Goal: Information Seeking & Learning: Learn about a topic

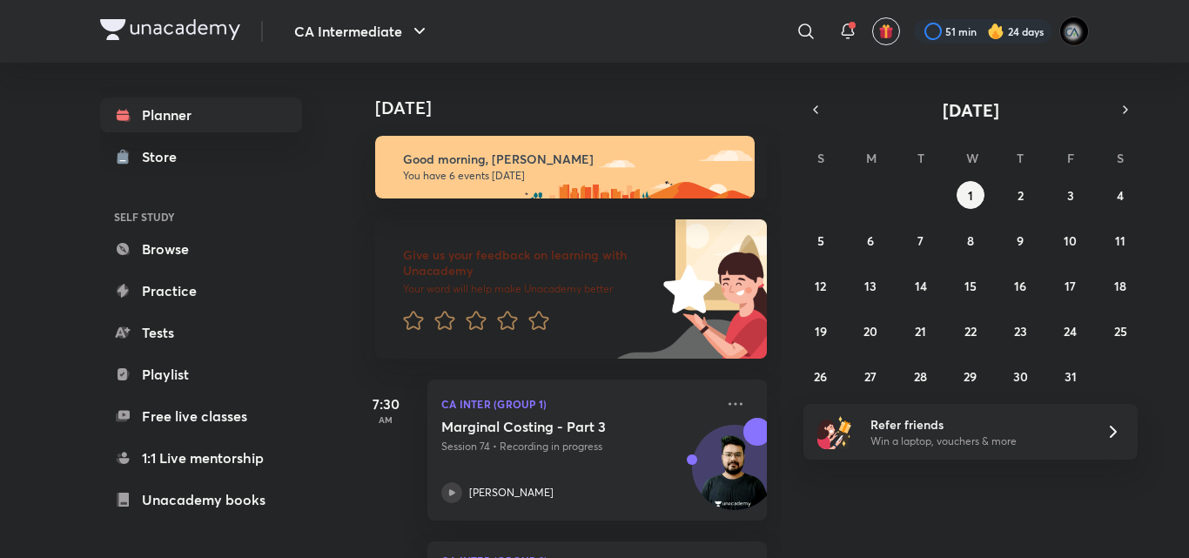
scroll to position [422, 0]
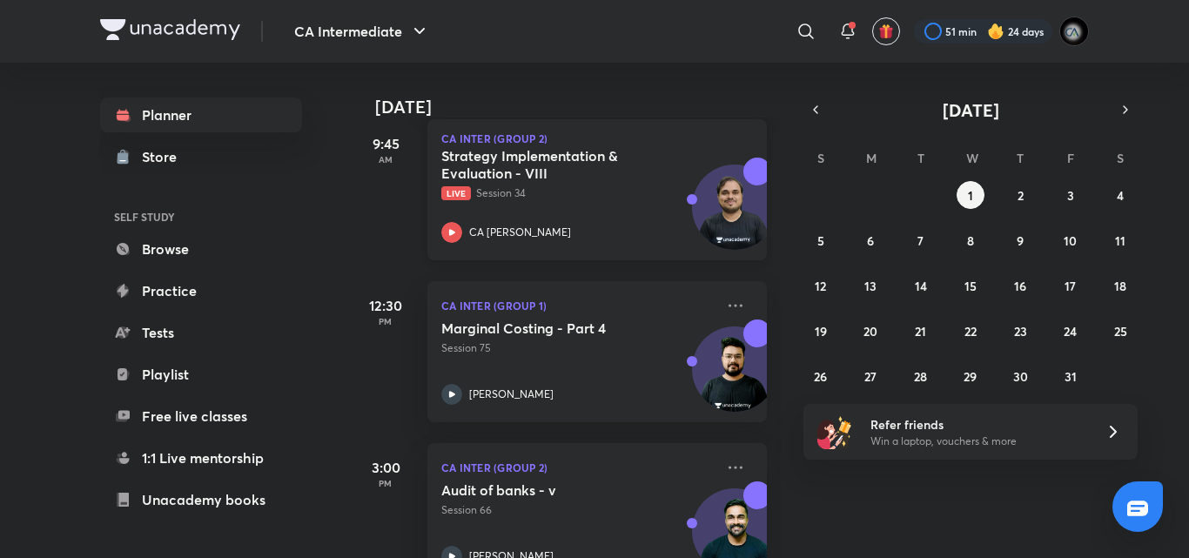
click at [605, 203] on div "Strategy Implementation & Evaluation - VIII Live Session 34 CA Kishan Kumar" at bounding box center [577, 195] width 273 height 96
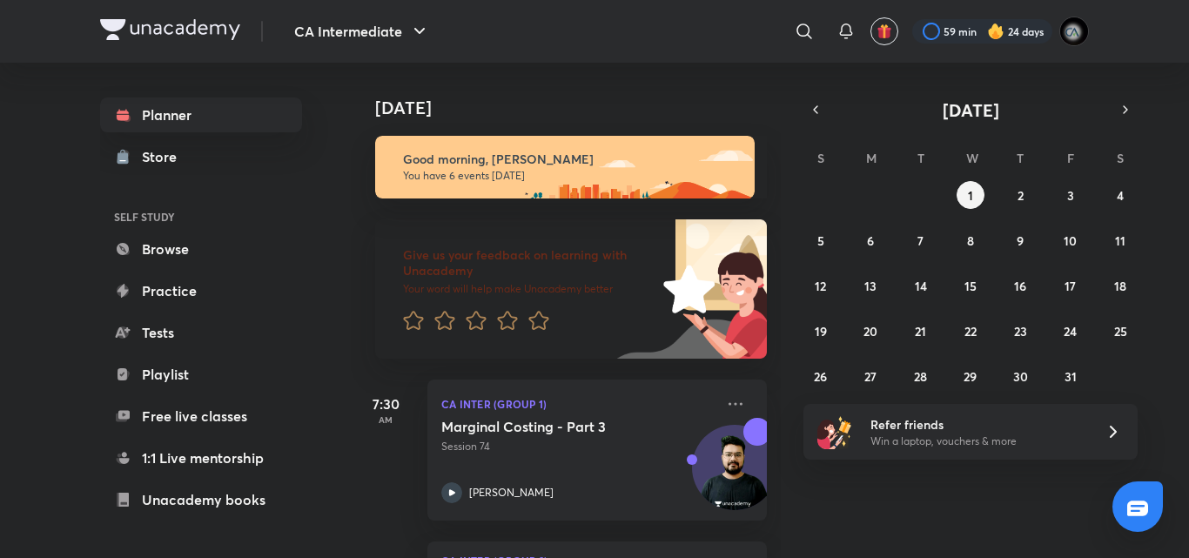
scroll to position [422, 0]
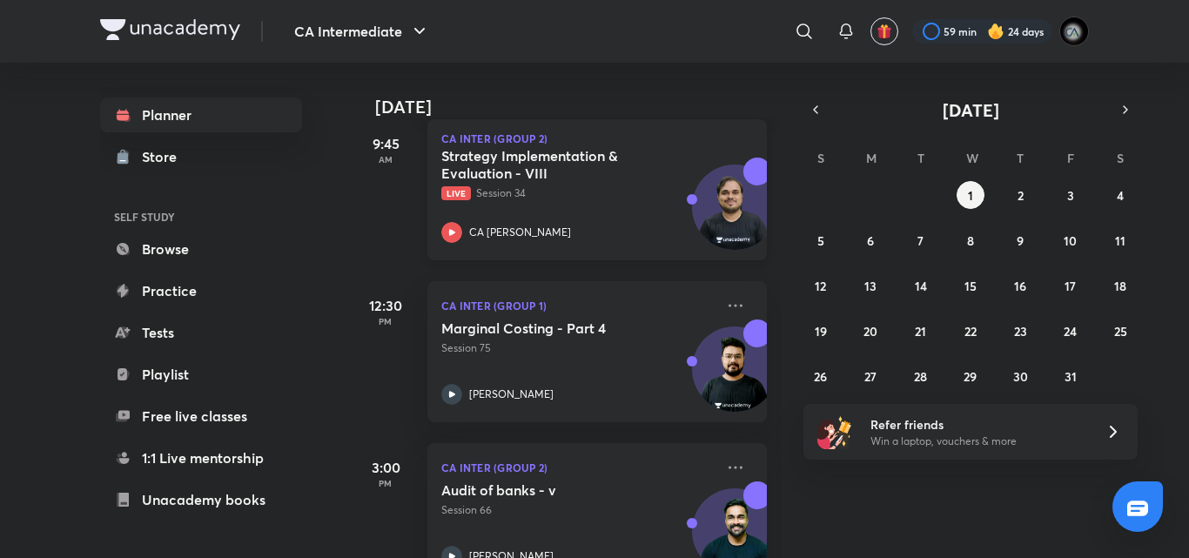
click at [534, 197] on p "Live Session 34" at bounding box center [577, 193] width 273 height 16
click at [534, 198] on p "Live Session 34" at bounding box center [577, 193] width 273 height 16
click at [534, 197] on p "Live Session 34" at bounding box center [577, 193] width 273 height 16
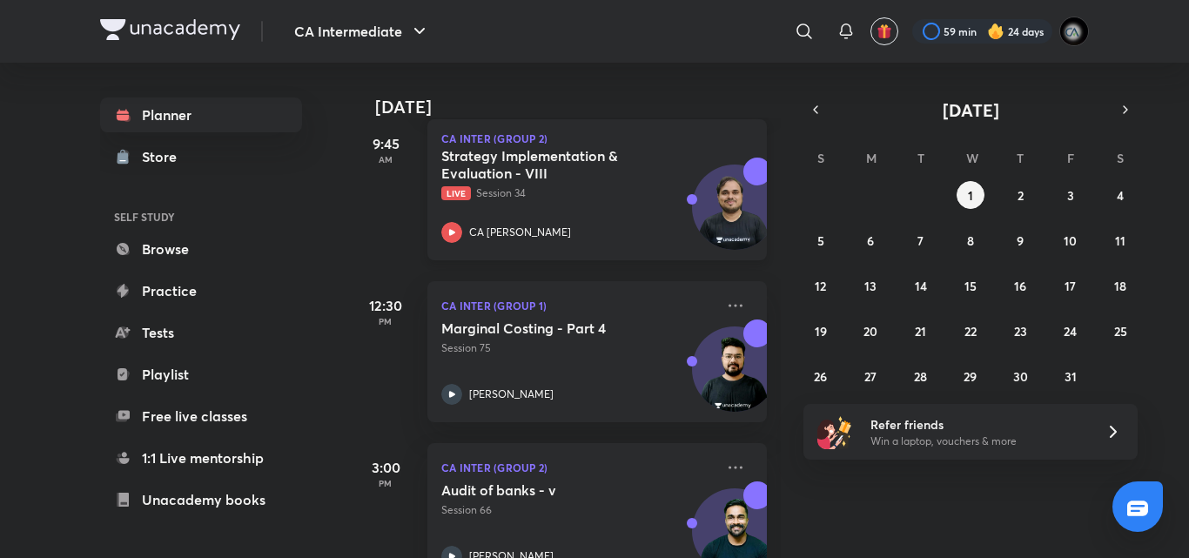
click at [534, 197] on p "Live Session 34" at bounding box center [577, 193] width 273 height 16
click at [533, 225] on p "CA [PERSON_NAME]" at bounding box center [520, 233] width 102 height 16
click at [484, 178] on h5 "Strategy Implementation & Evaluation - VIII" at bounding box center [549, 164] width 217 height 35
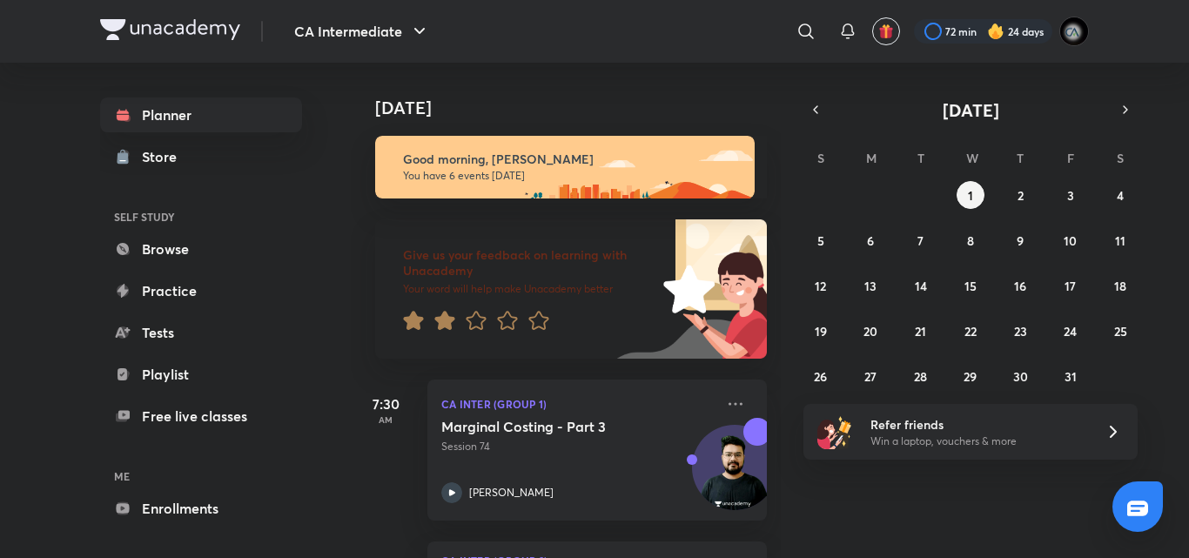
scroll to position [422, 0]
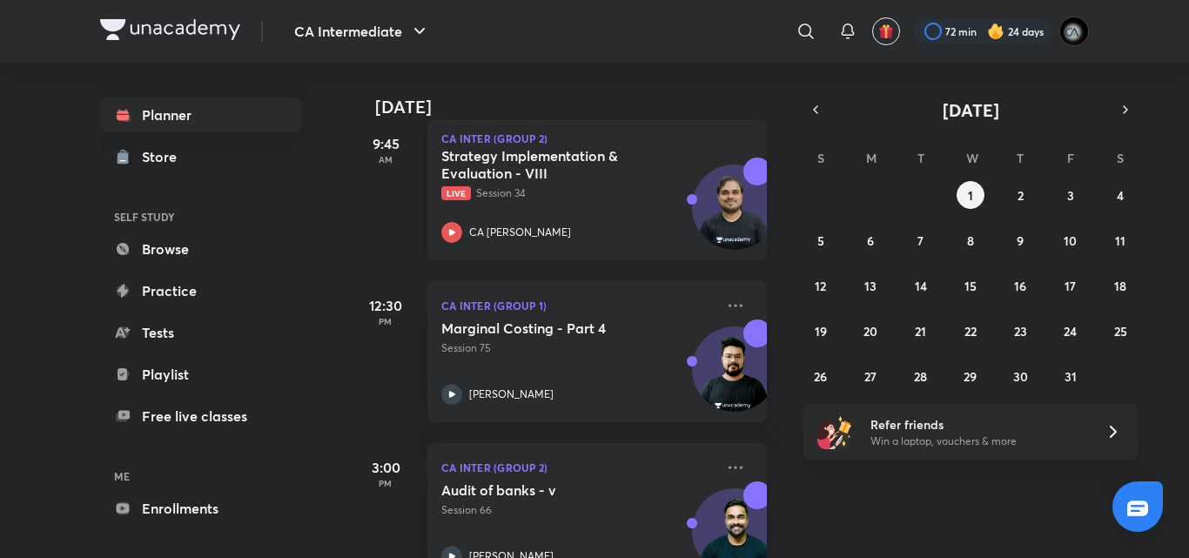
click at [575, 176] on h5 "Strategy Implementation & Evaluation - VIII" at bounding box center [549, 164] width 217 height 35
click at [556, 199] on p "Live Session 34" at bounding box center [577, 193] width 273 height 16
click at [568, 186] on p "Live Session 34" at bounding box center [577, 193] width 273 height 16
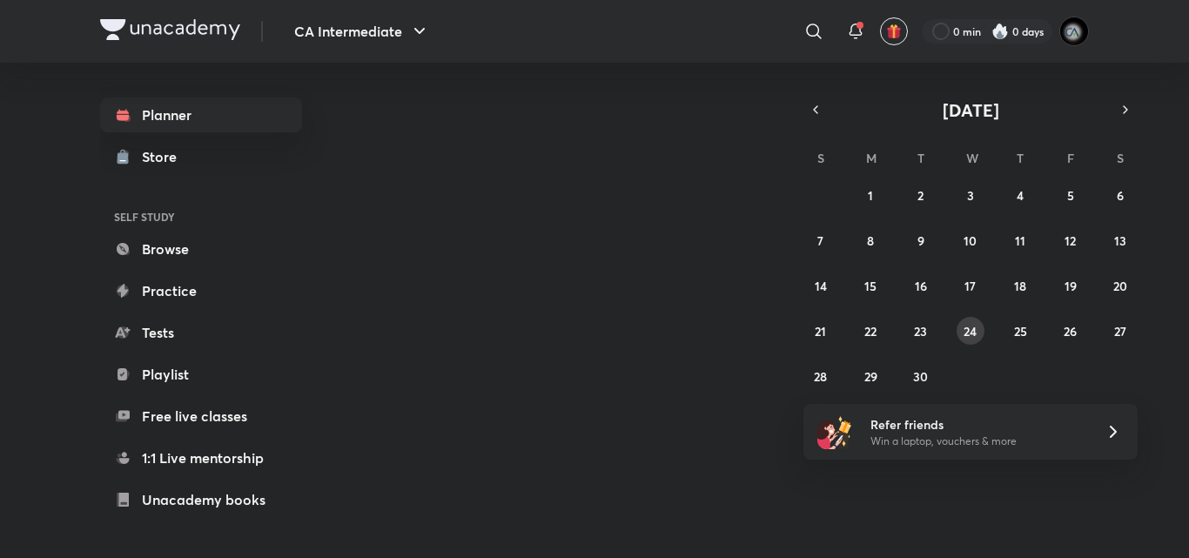
click at [971, 335] on abbr "24" at bounding box center [970, 331] width 13 height 17
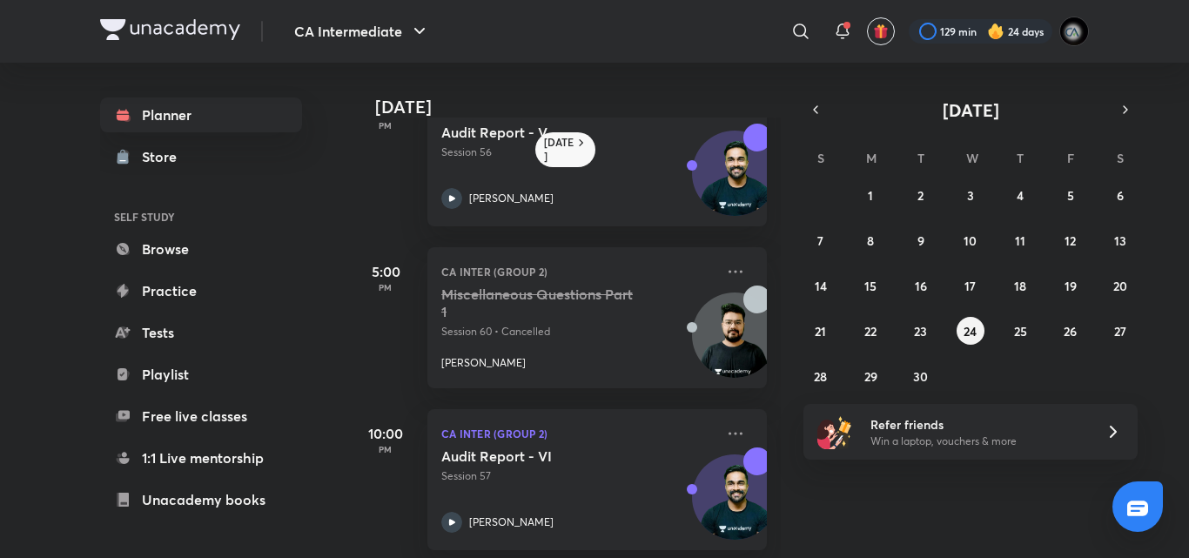
scroll to position [721, 0]
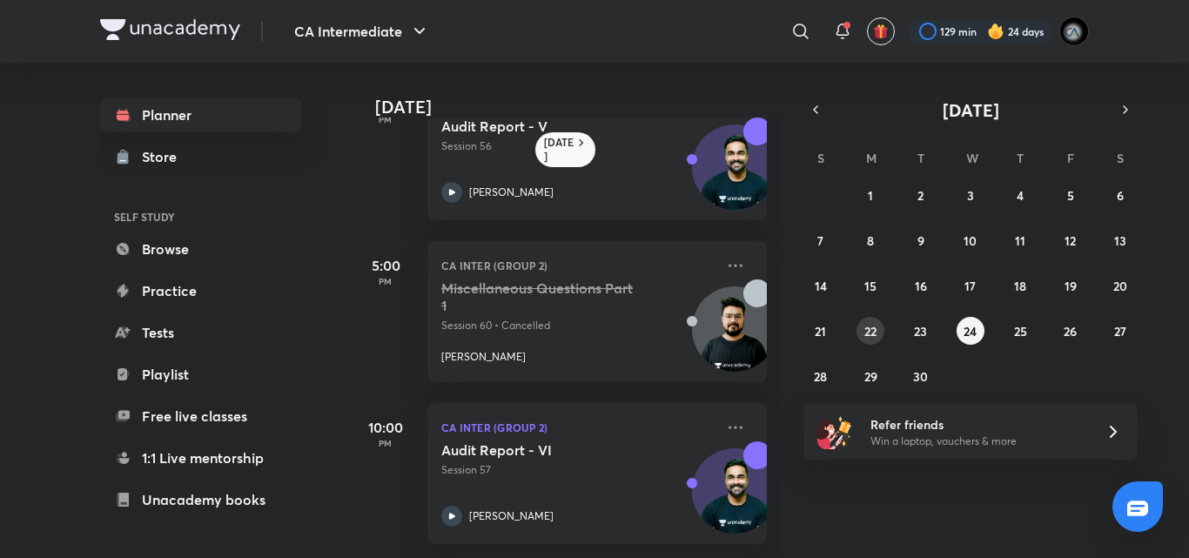
click at [871, 326] on abbr "22" at bounding box center [871, 331] width 12 height 17
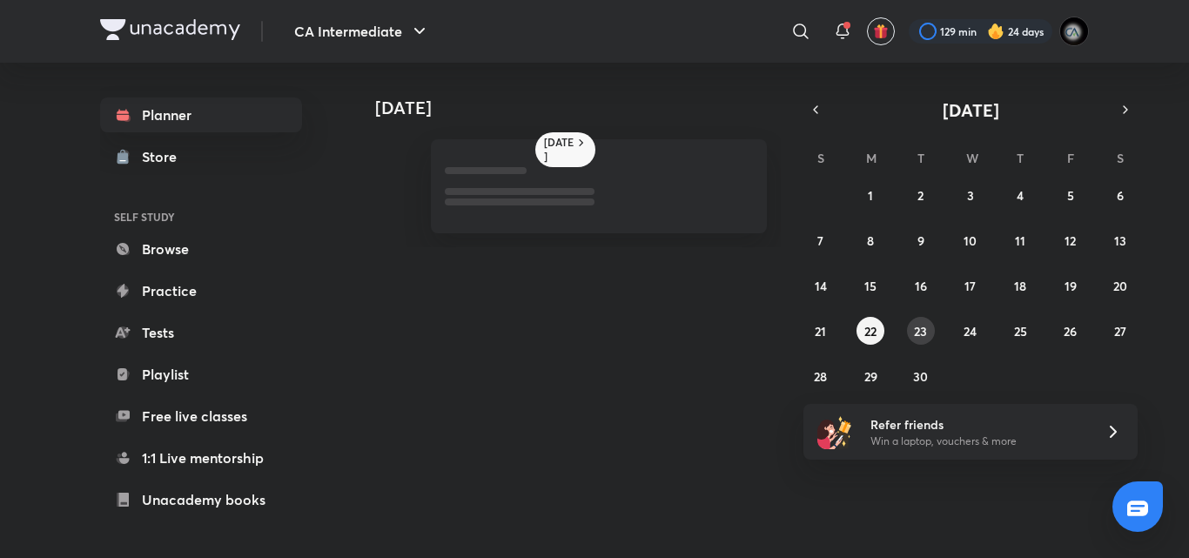
click at [918, 328] on abbr "23" at bounding box center [920, 331] width 13 height 17
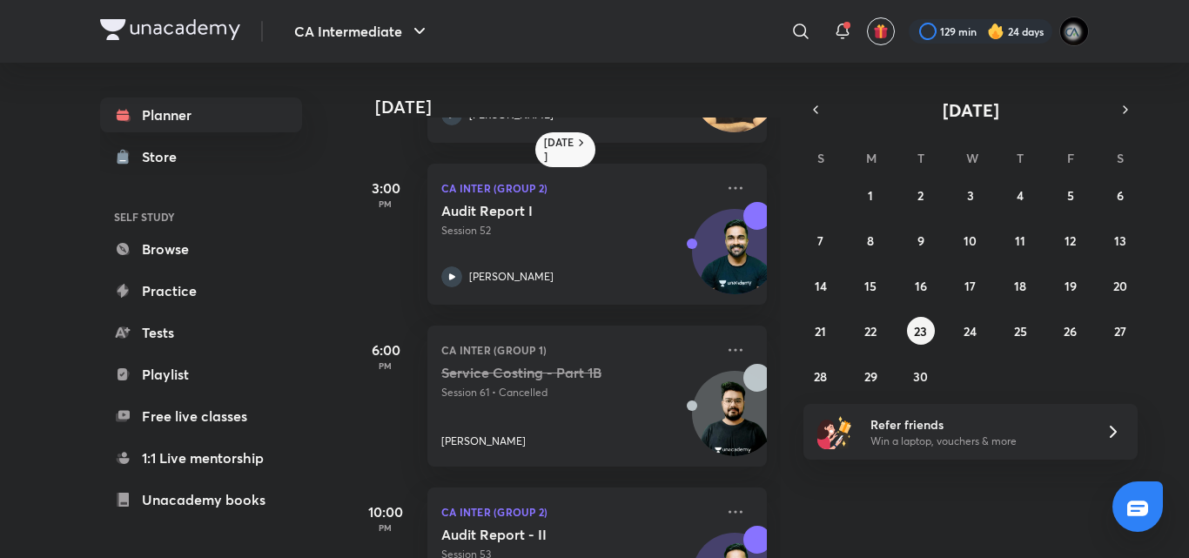
scroll to position [559, 0]
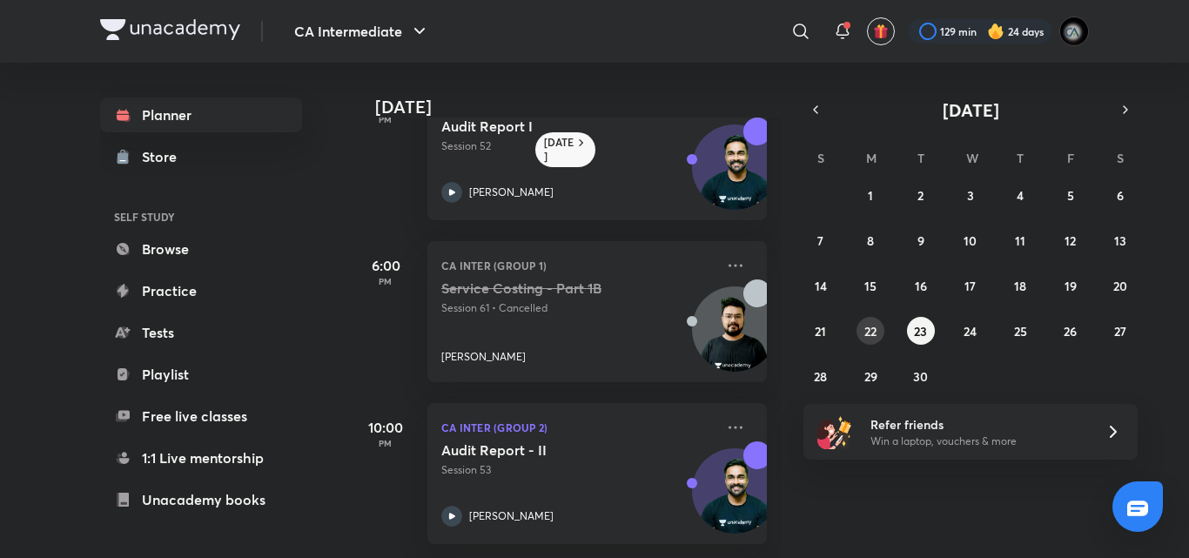
click at [863, 327] on button "22" at bounding box center [871, 331] width 28 height 28
click at [1073, 297] on button "19" at bounding box center [1071, 286] width 28 height 28
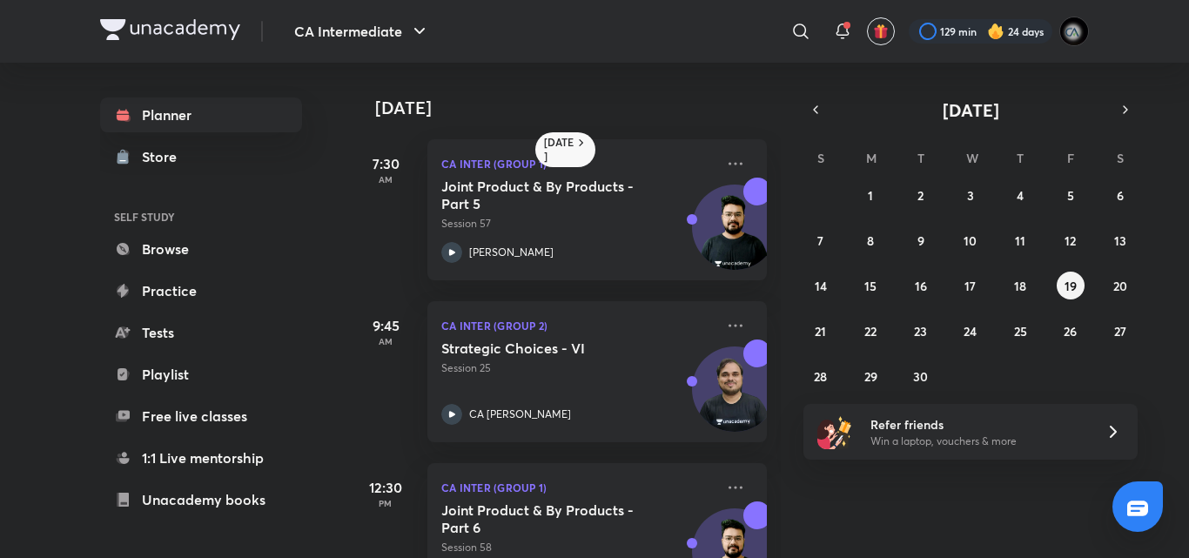
scroll to position [397, 0]
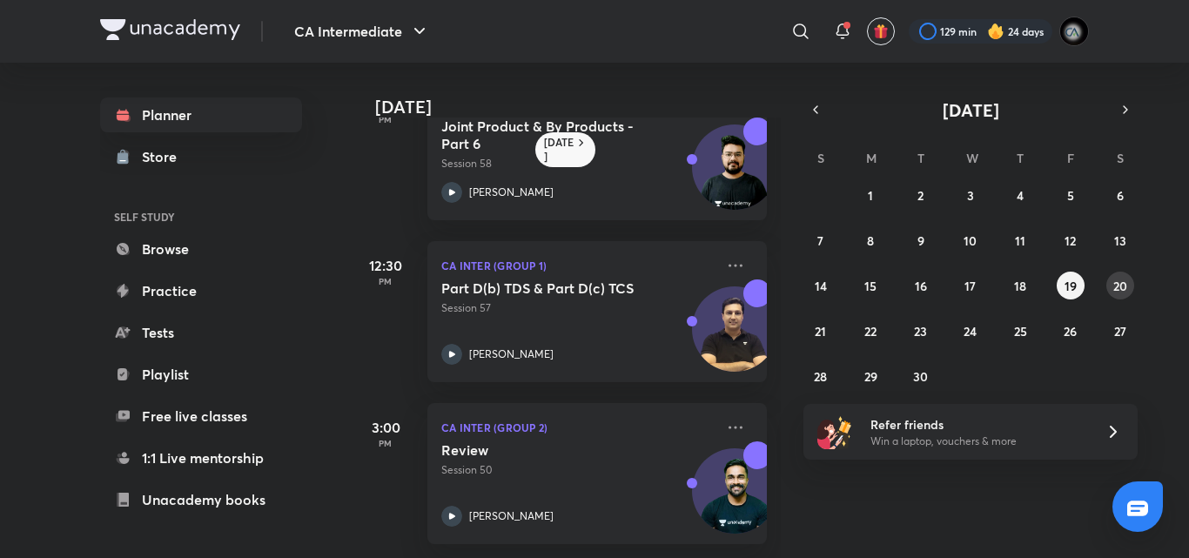
click at [1111, 286] on button "20" at bounding box center [1121, 286] width 28 height 28
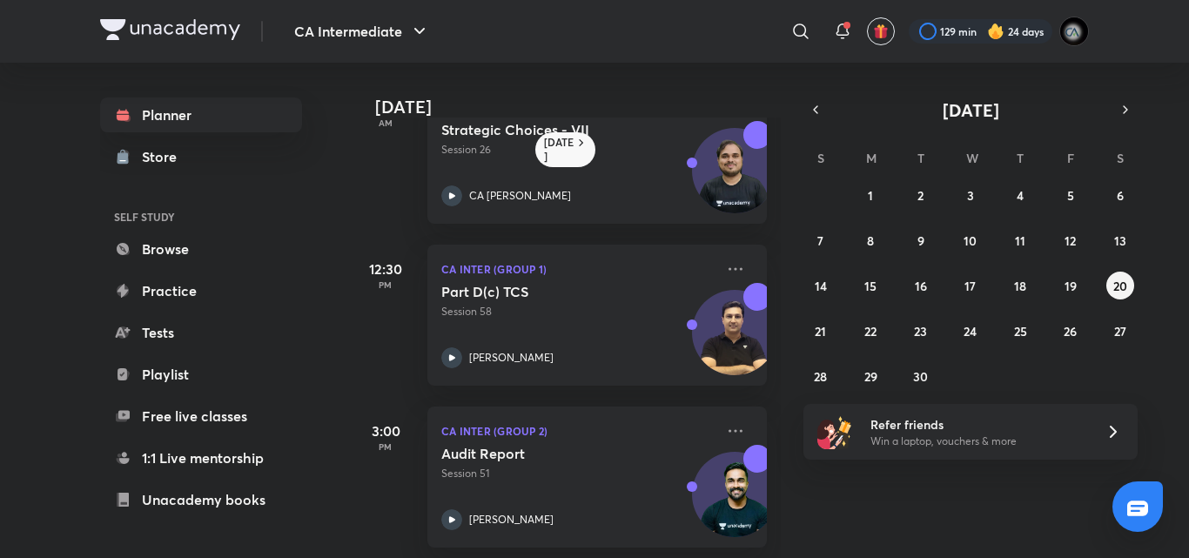
scroll to position [235, 0]
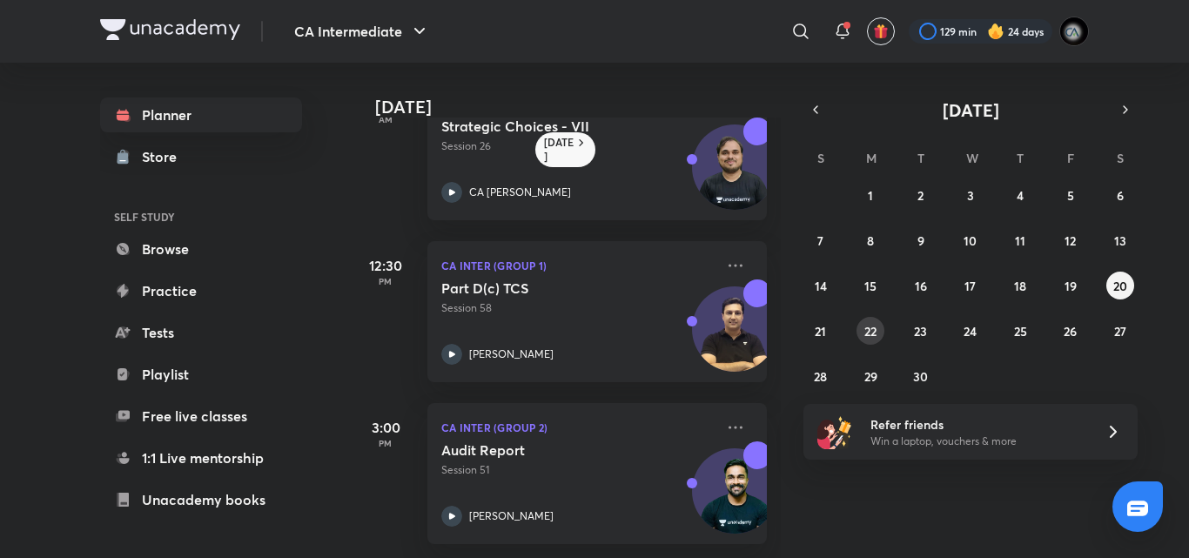
click at [865, 332] on abbr "22" at bounding box center [871, 331] width 12 height 17
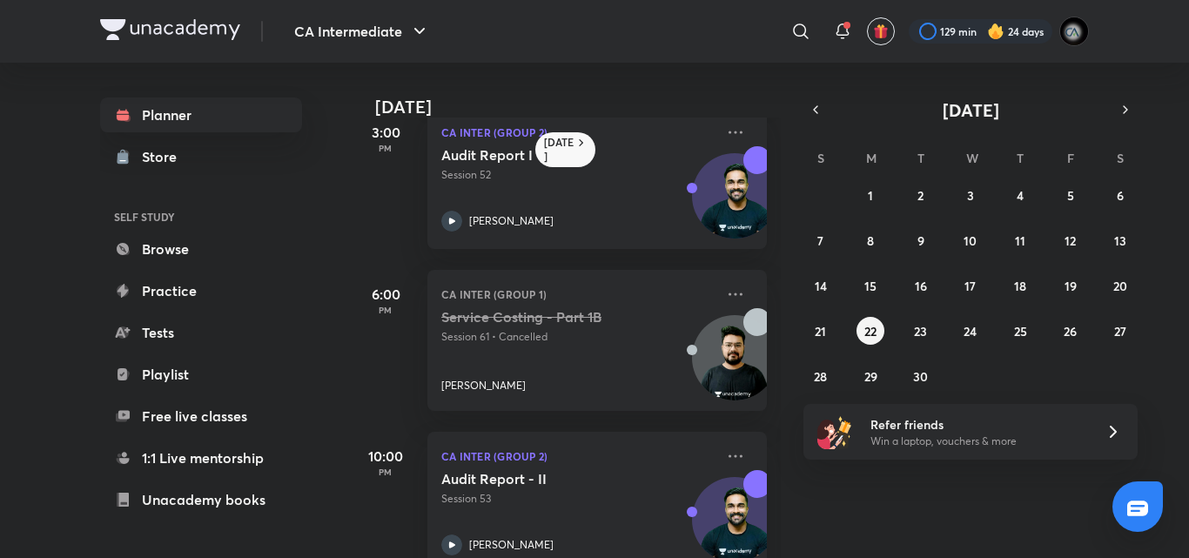
scroll to position [559, 0]
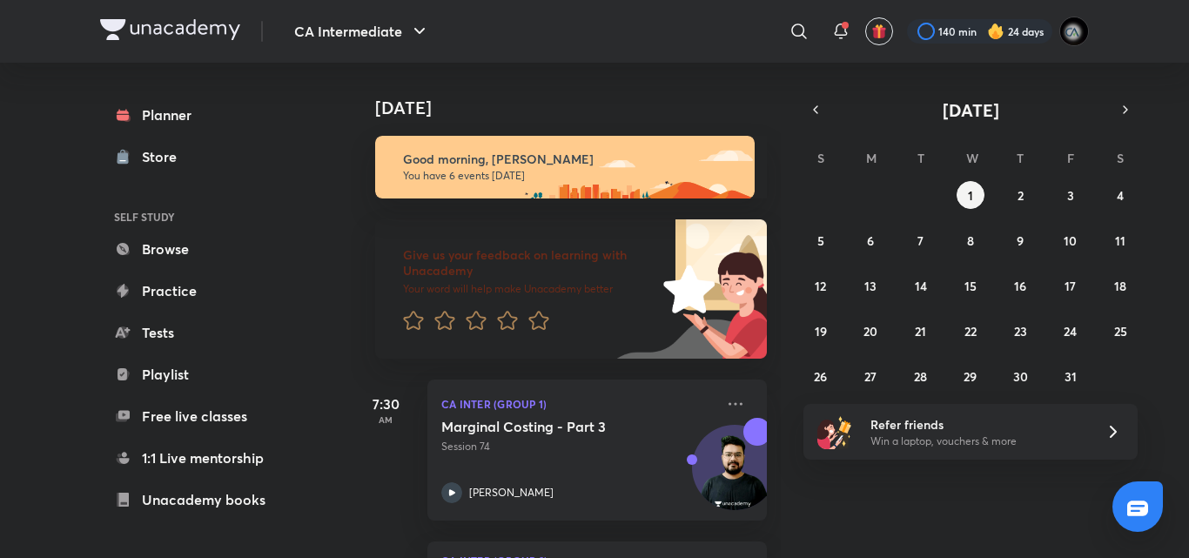
scroll to position [422, 0]
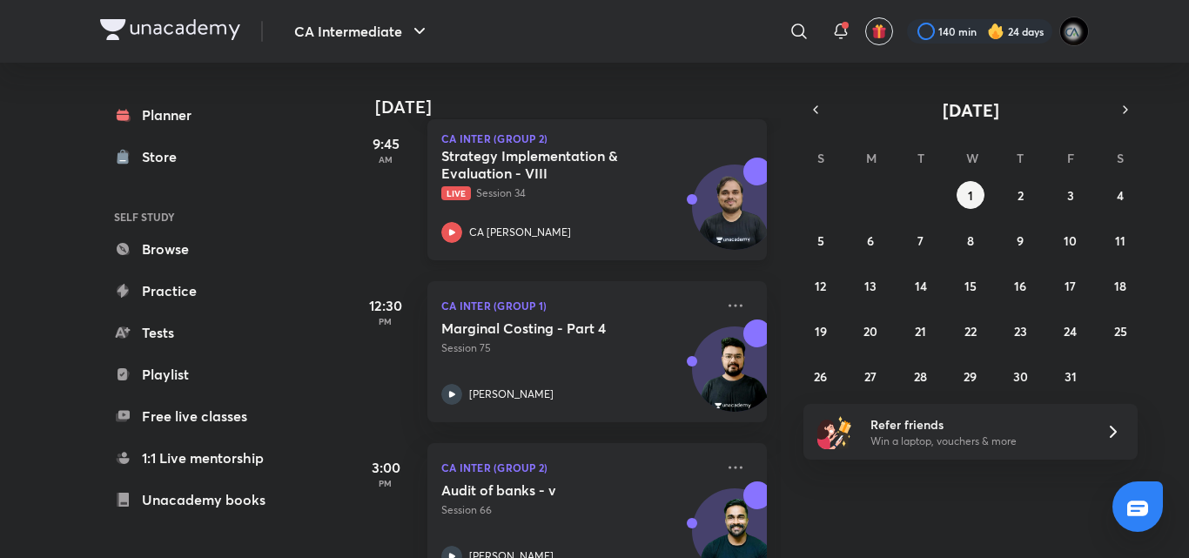
click at [583, 161] on h5 "Strategy Implementation & Evaluation - VIII" at bounding box center [549, 164] width 217 height 35
click at [817, 111] on icon "button" at bounding box center [816, 110] width 14 height 16
click at [872, 328] on abbr "22" at bounding box center [871, 331] width 12 height 17
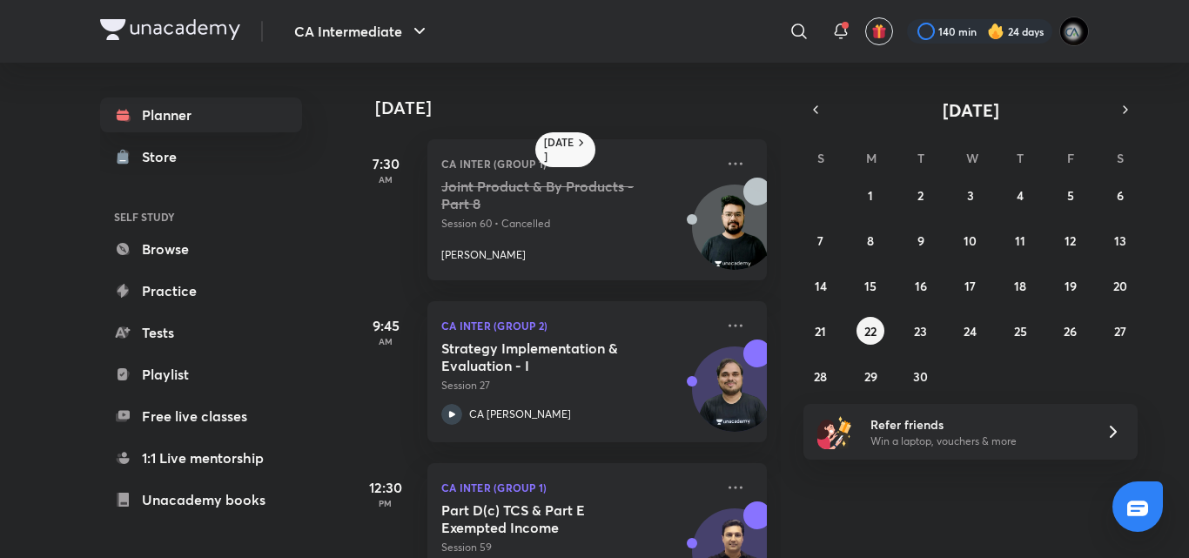
click at [765, 507] on div "[DATE] 7:30 AM CA Inter (Group 1) Joint Product & By Products - Part 8 Session …" at bounding box center [566, 310] width 430 height 495
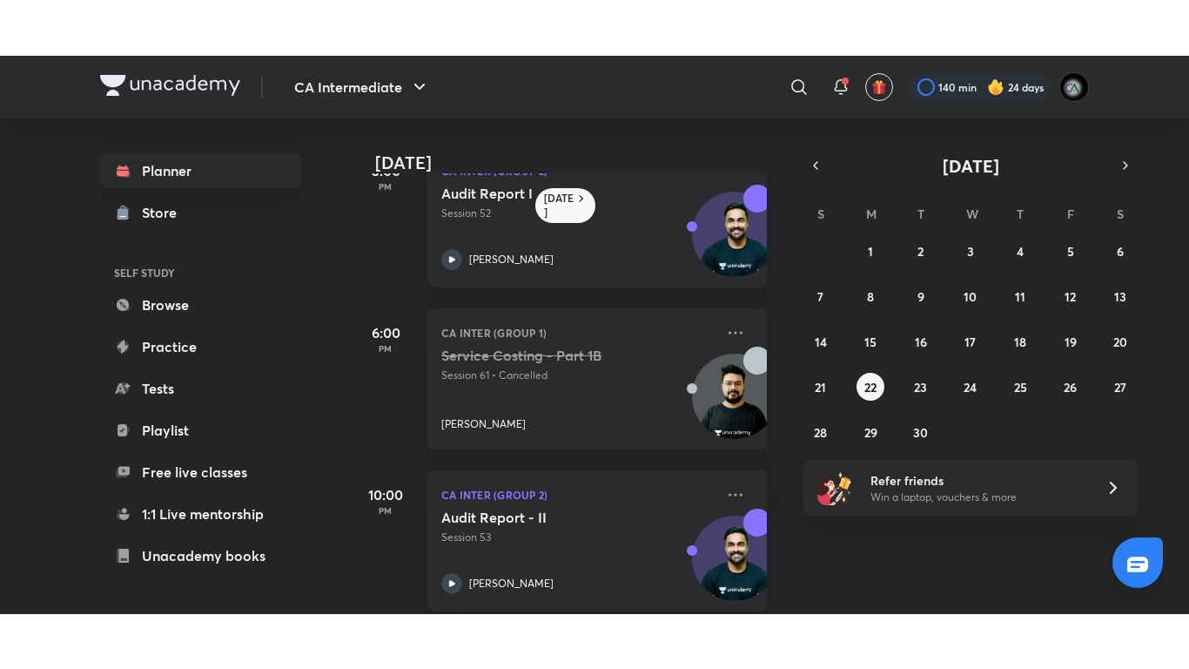
scroll to position [559, 0]
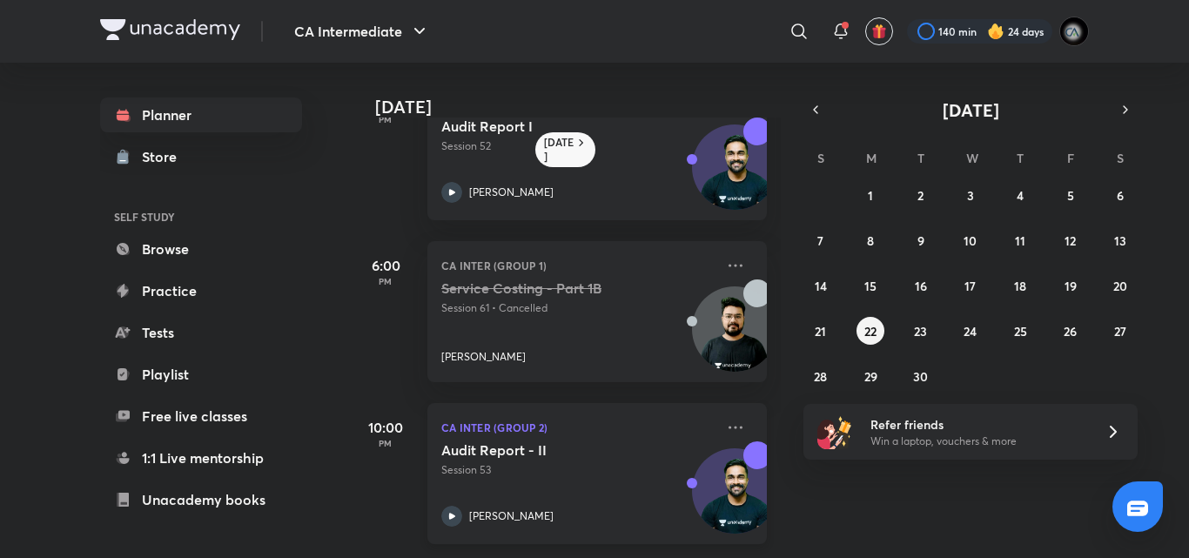
click at [551, 462] on p "Session 53" at bounding box center [577, 470] width 273 height 16
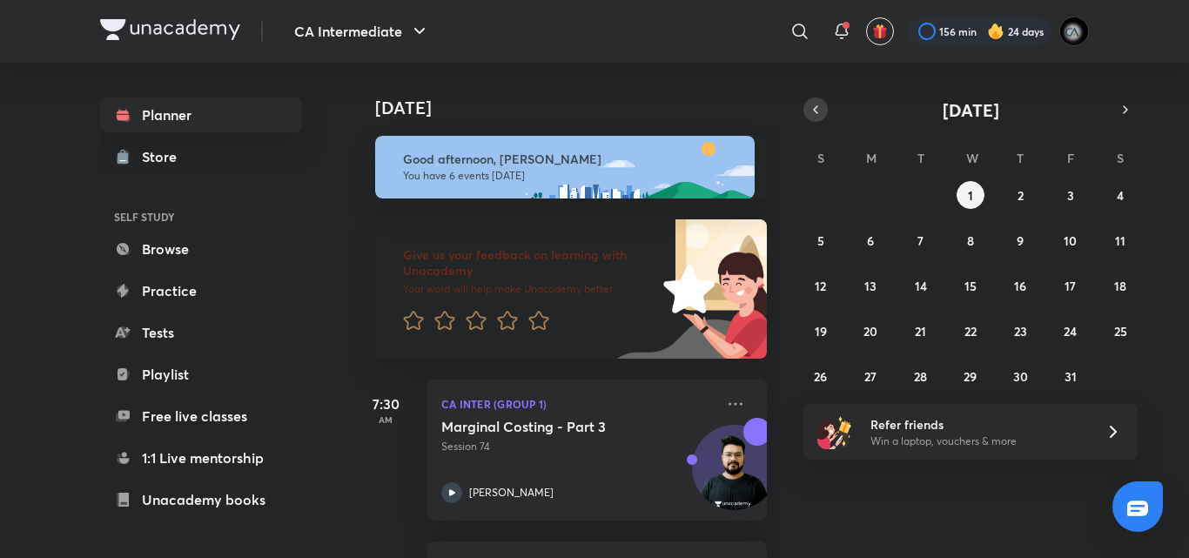
click at [812, 113] on icon "button" at bounding box center [816, 110] width 14 height 16
click at [980, 186] on button "3" at bounding box center [971, 195] width 28 height 28
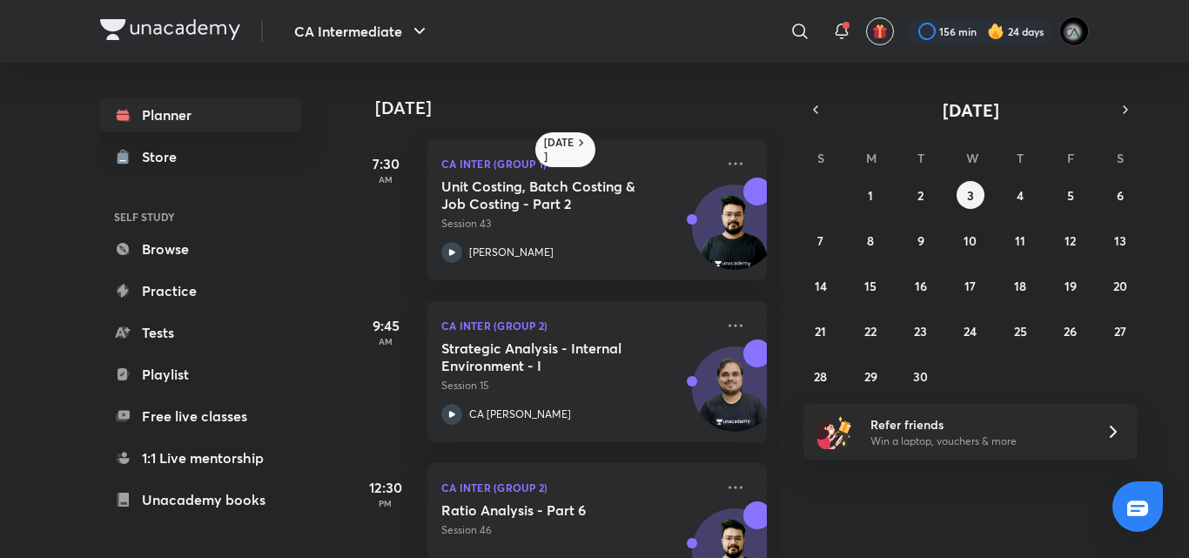
scroll to position [422, 0]
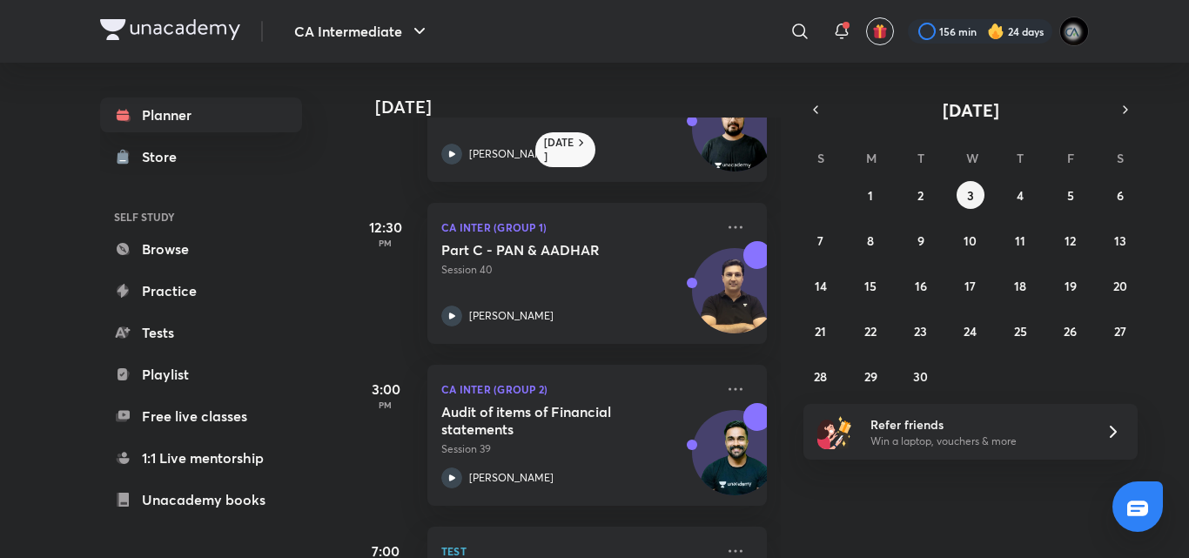
click at [624, 518] on div "7:00 PM Test Costing 60 min • 4 questions" at bounding box center [559, 563] width 416 height 115
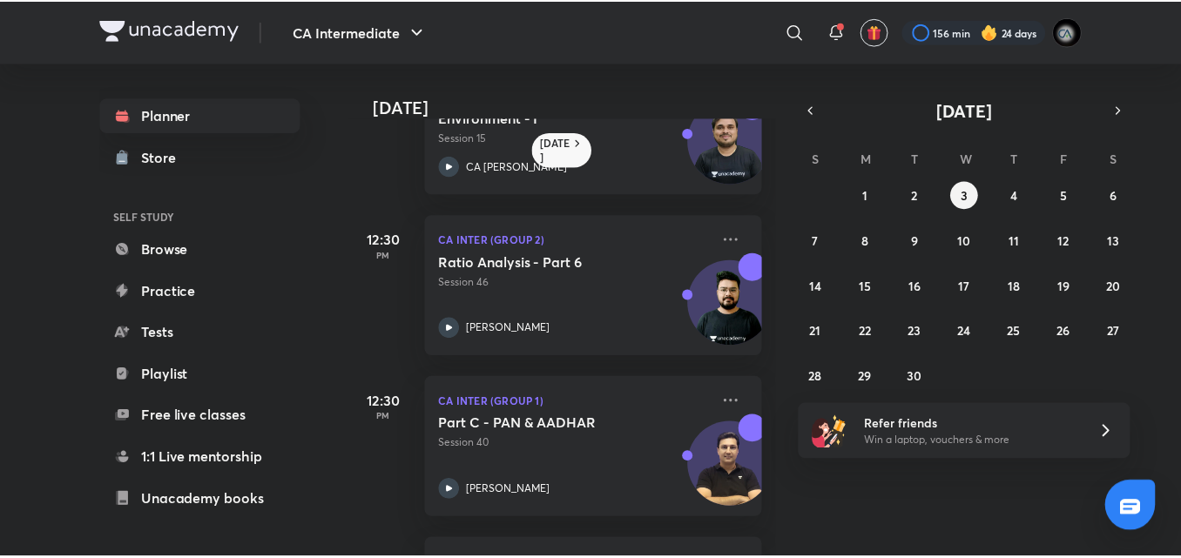
scroll to position [213, 0]
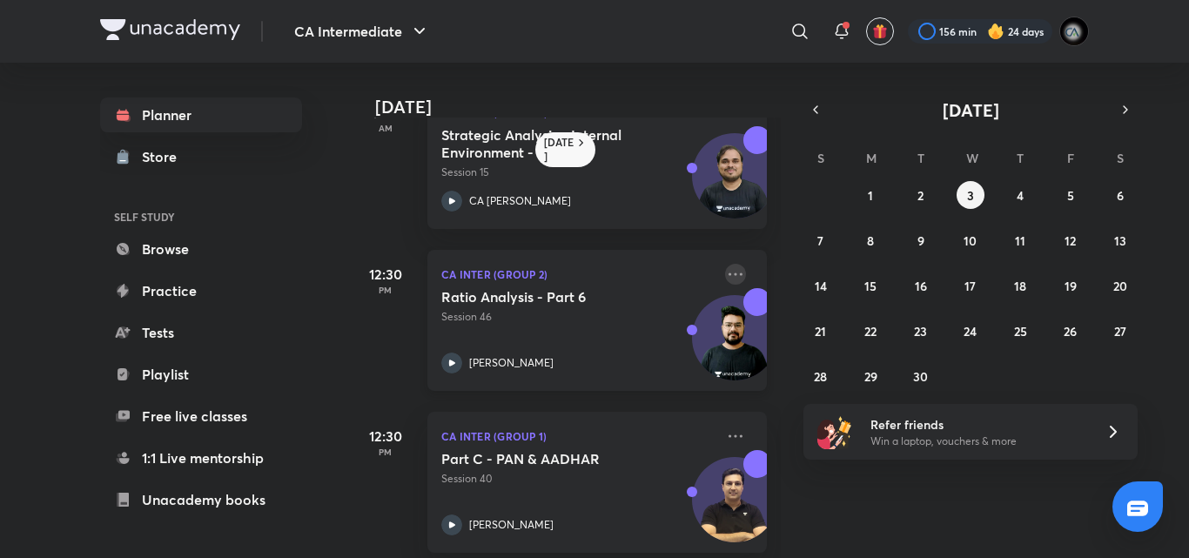
click at [725, 269] on icon at bounding box center [735, 274] width 21 height 21
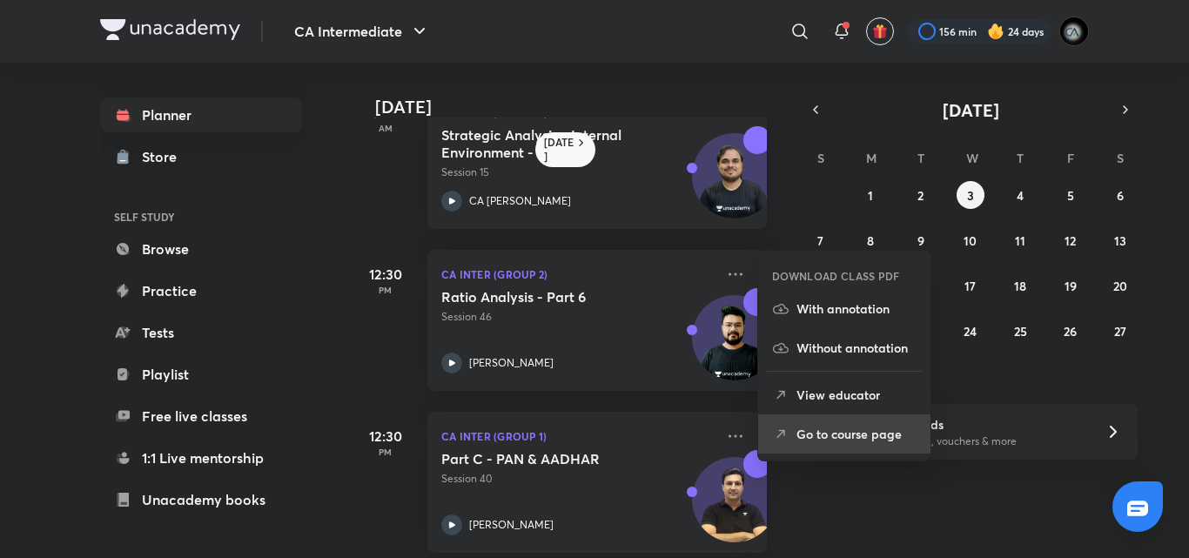
click at [850, 434] on p "Go to course page" at bounding box center [857, 434] width 120 height 18
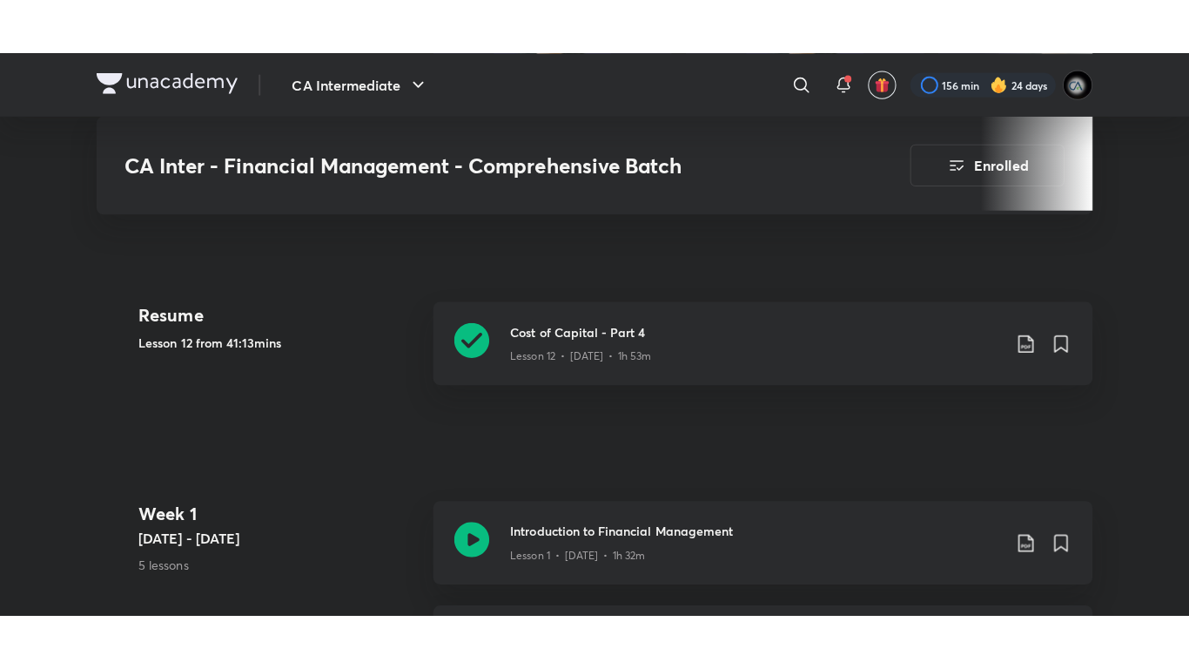
scroll to position [801, 0]
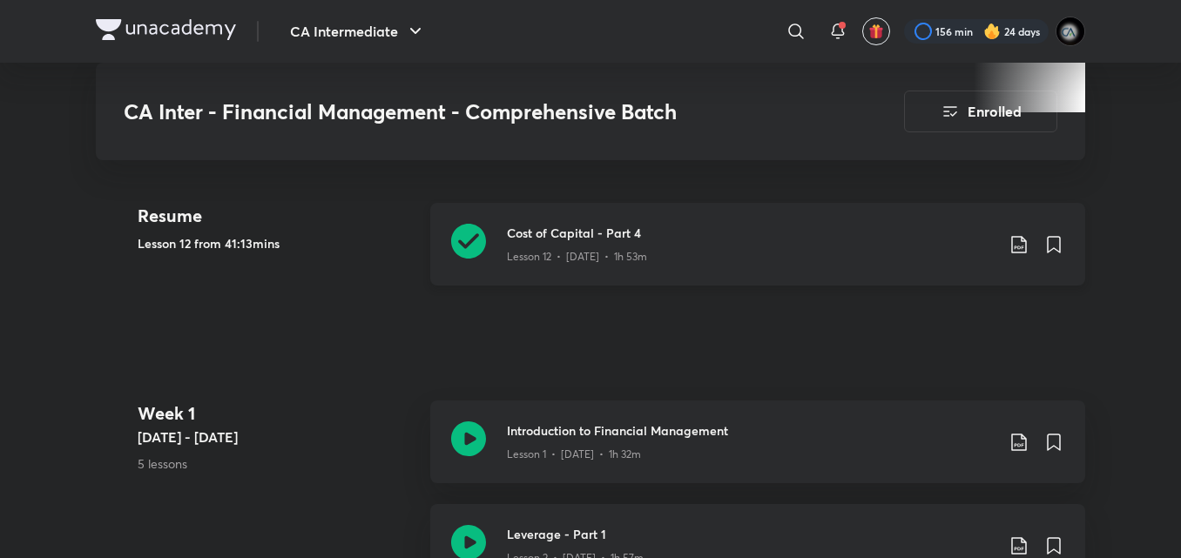
click at [697, 267] on div "Cost of Capital - Part 4 Lesson 12 • Jul 26 • 1h 53m" at bounding box center [757, 244] width 655 height 83
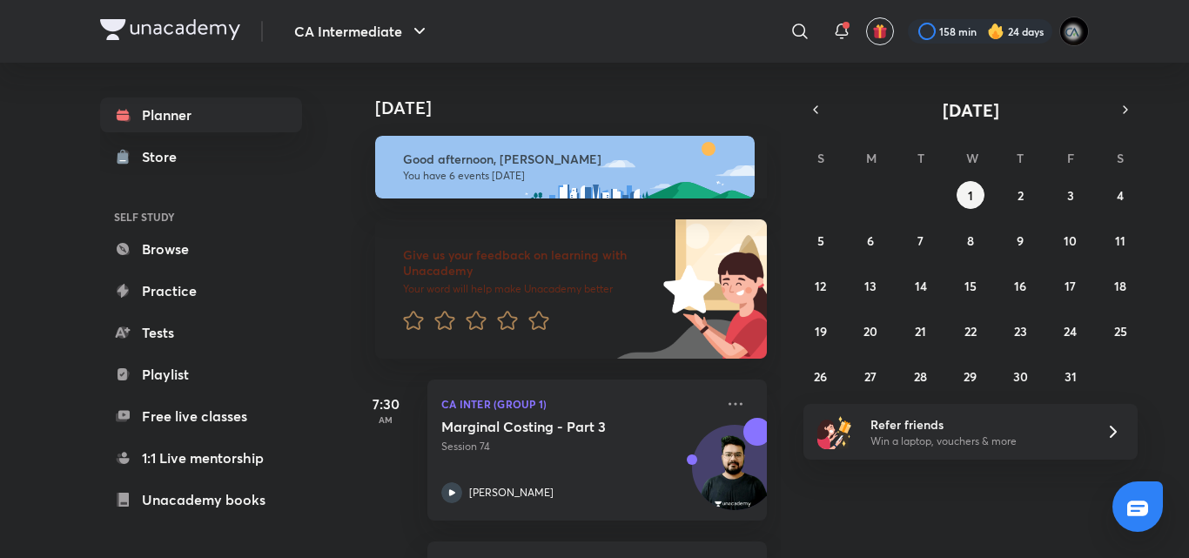
click at [809, 119] on button "button" at bounding box center [816, 110] width 24 height 24
click at [911, 189] on button "2" at bounding box center [921, 195] width 28 height 28
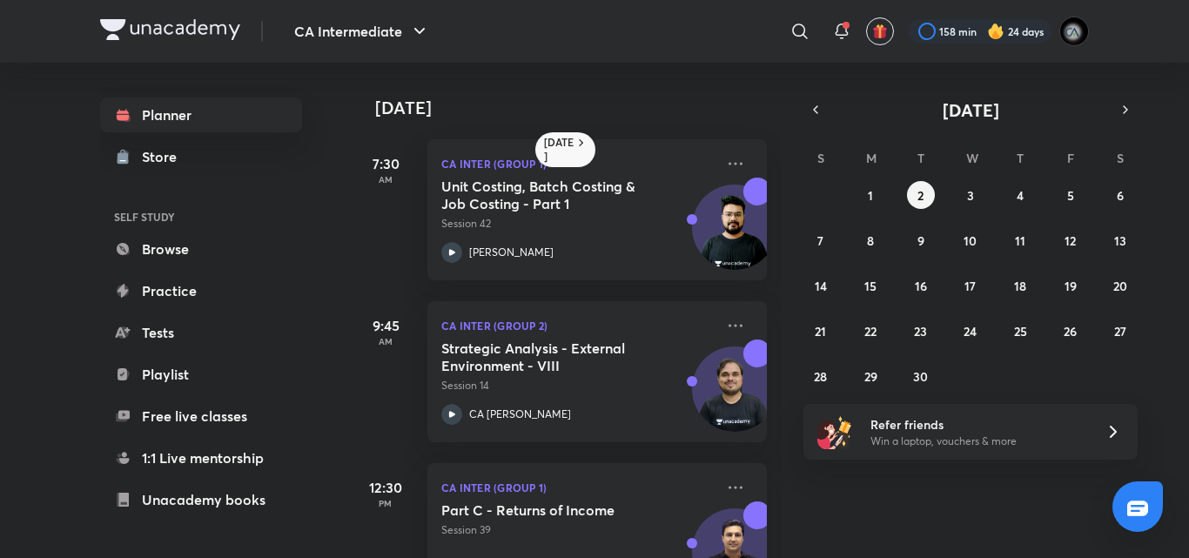
scroll to position [422, 0]
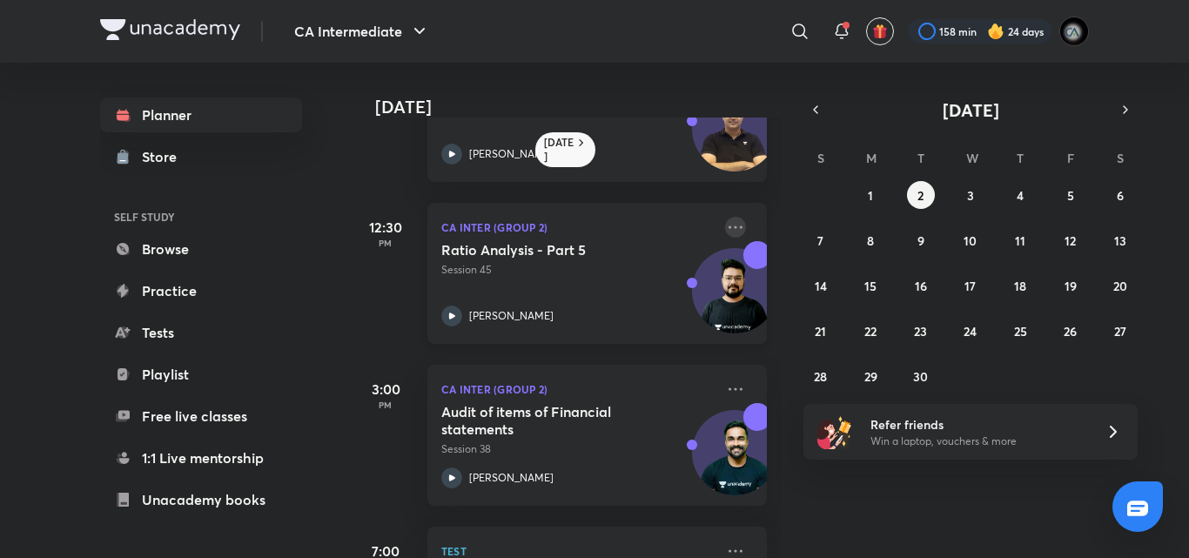
click at [726, 227] on icon at bounding box center [735, 227] width 21 height 21
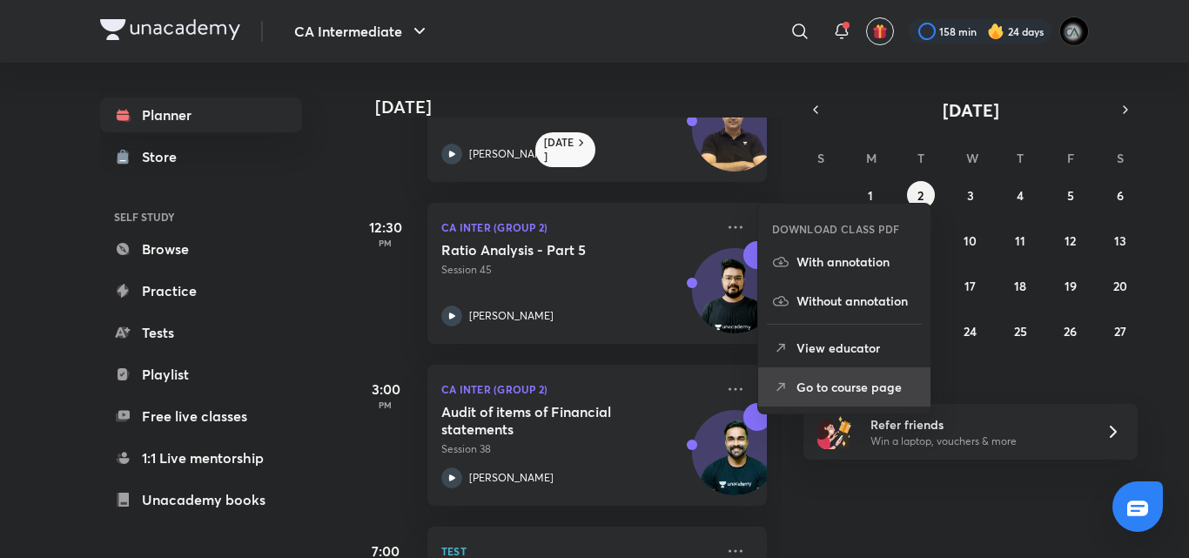
click at [866, 380] on p "Go to course page" at bounding box center [857, 387] width 120 height 18
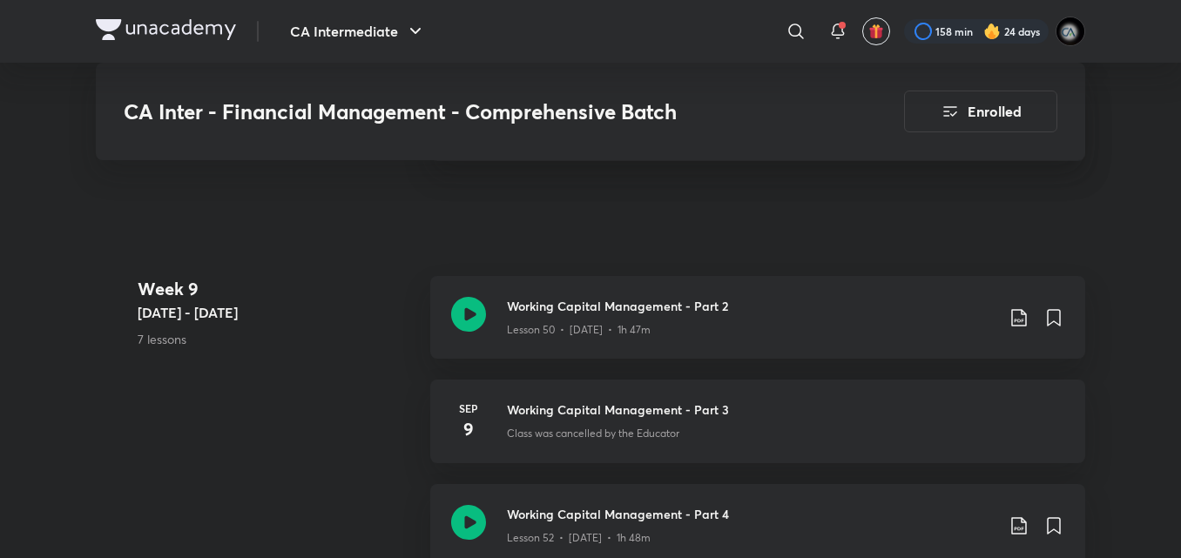
scroll to position [6757, 0]
